Goal: Task Accomplishment & Management: Manage account settings

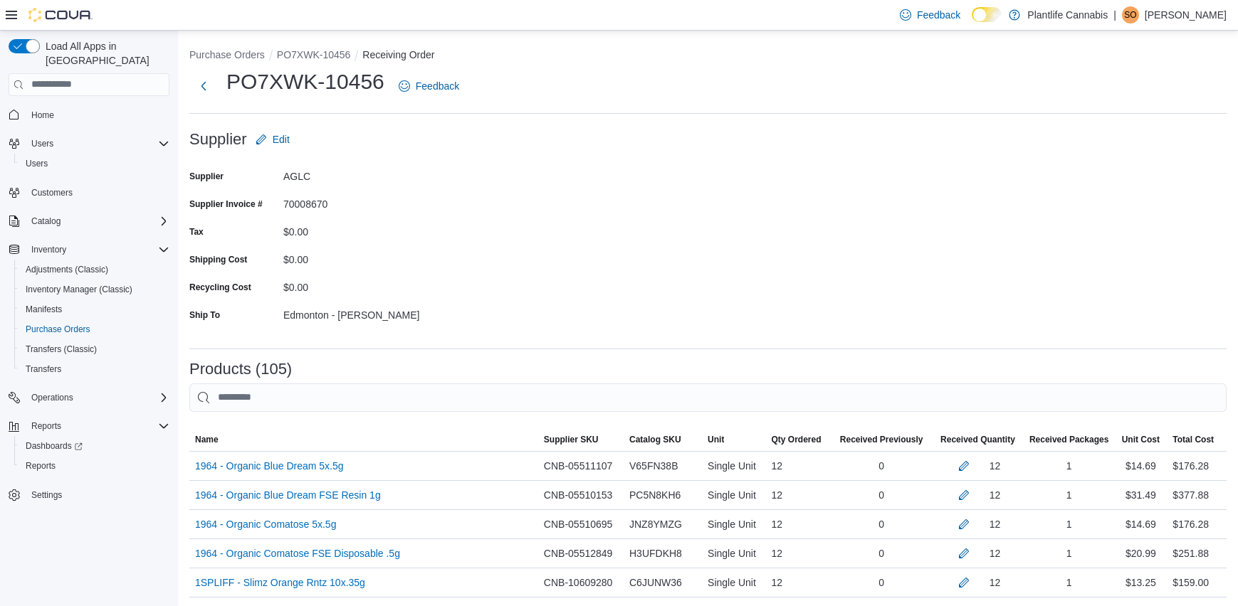
scroll to position [3136, 0]
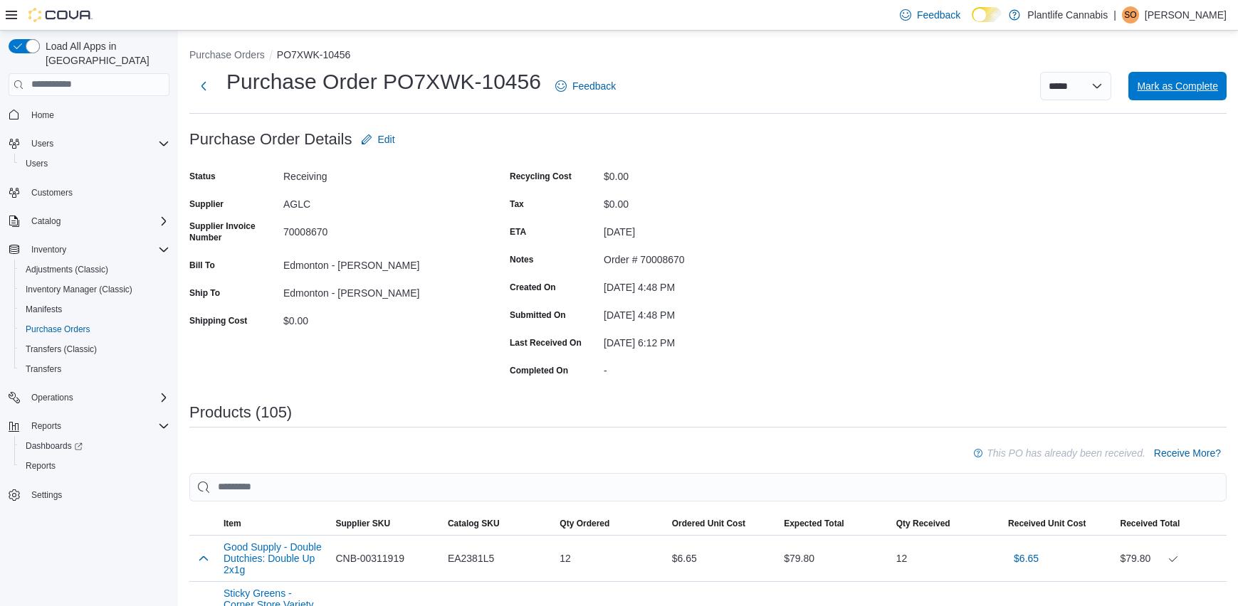
drag, startPoint x: 1201, startPoint y: 80, endPoint x: 1072, endPoint y: 178, distance: 162.5
click at [1201, 80] on span "Mark as Complete" at bounding box center [1177, 86] width 81 height 14
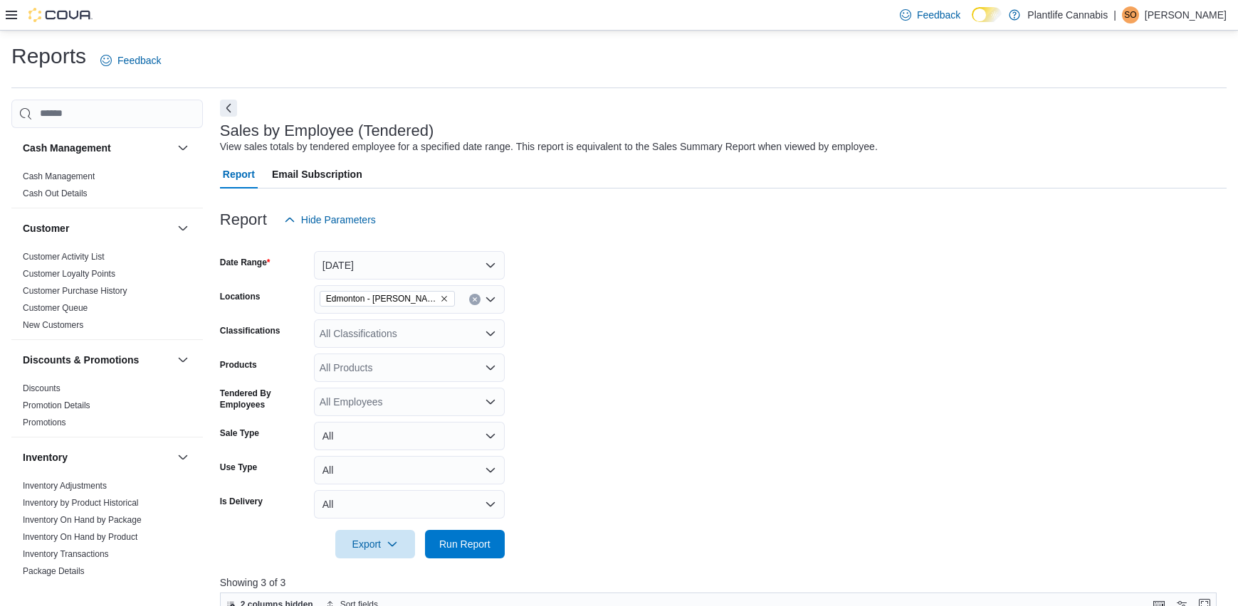
scroll to position [213, 0]
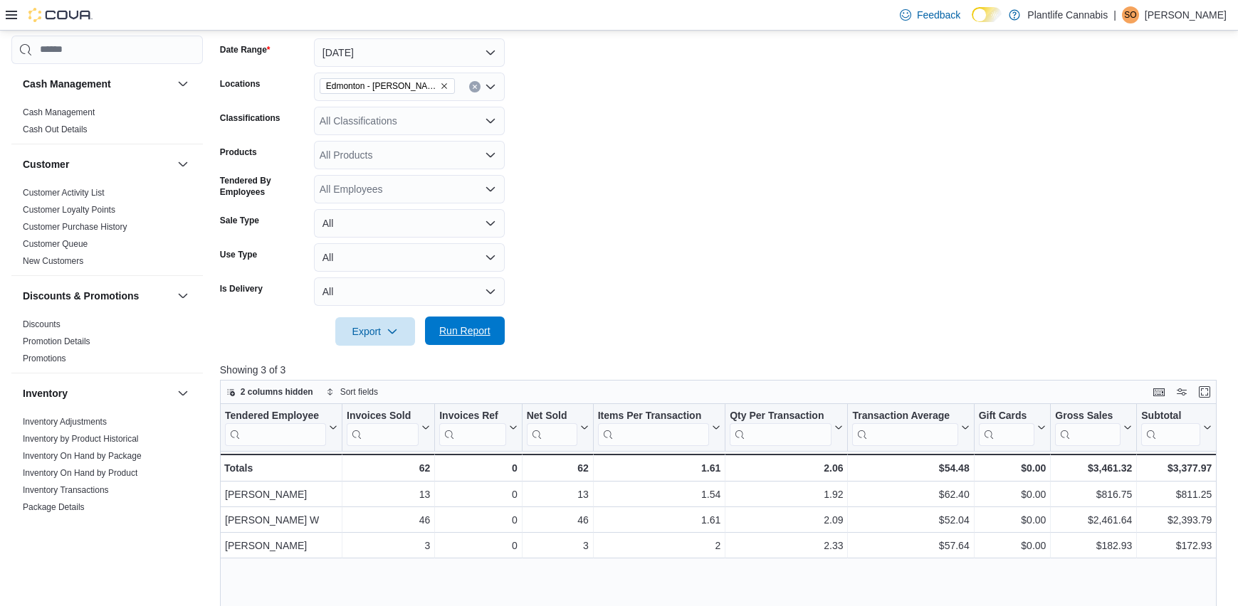
click at [470, 328] on span "Run Report" at bounding box center [464, 331] width 51 height 14
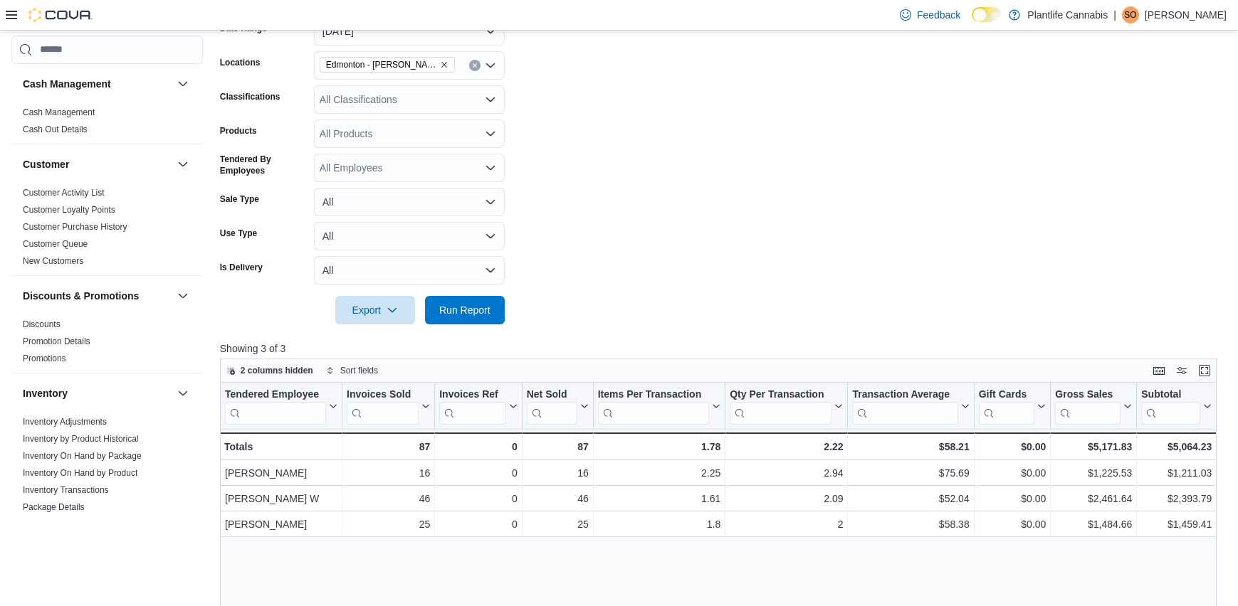
scroll to position [215, 0]
